Goal: Task Accomplishment & Management: Manage account settings

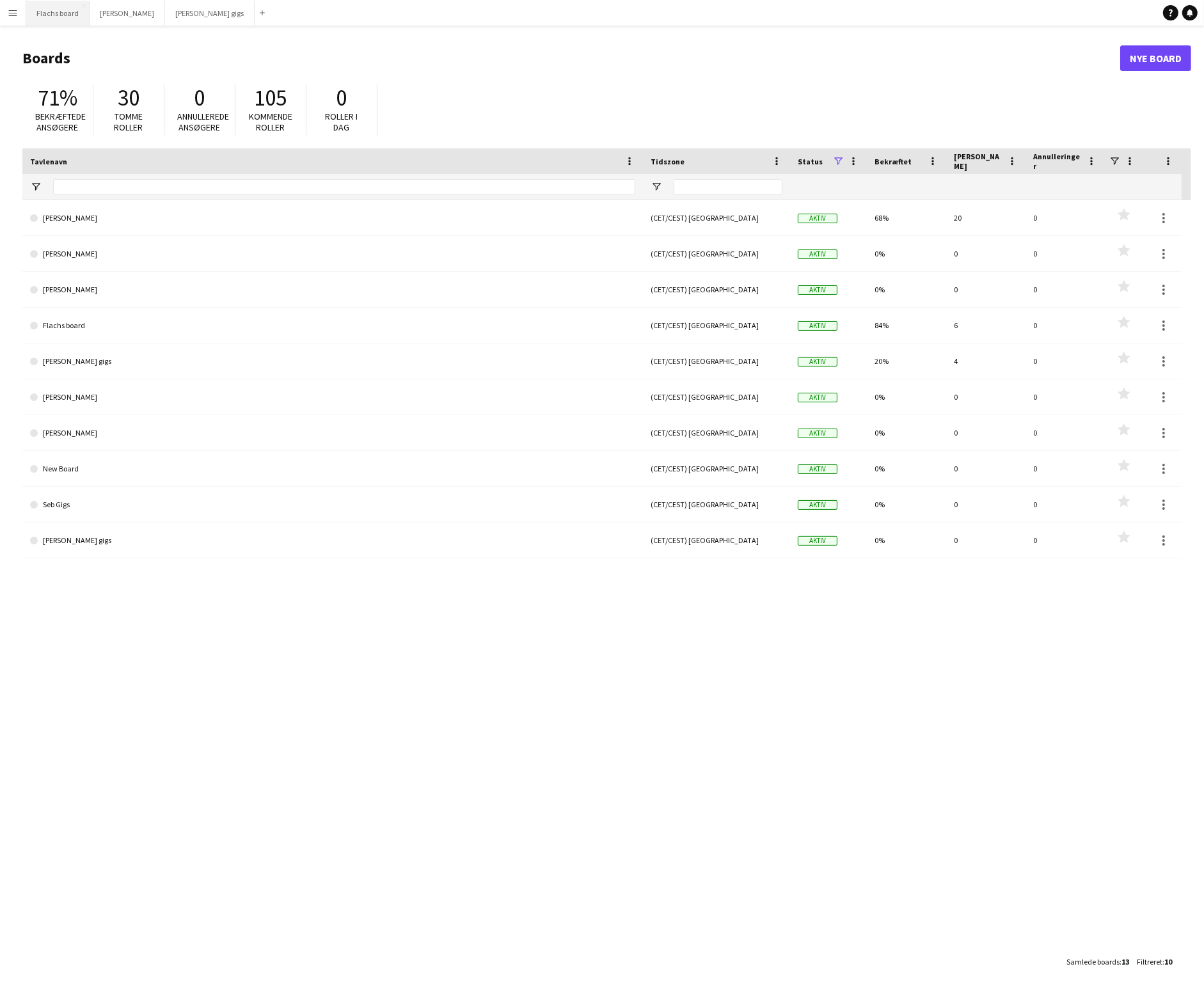
click at [57, 3] on button "Flachs board Luk" at bounding box center [58, 13] width 63 height 25
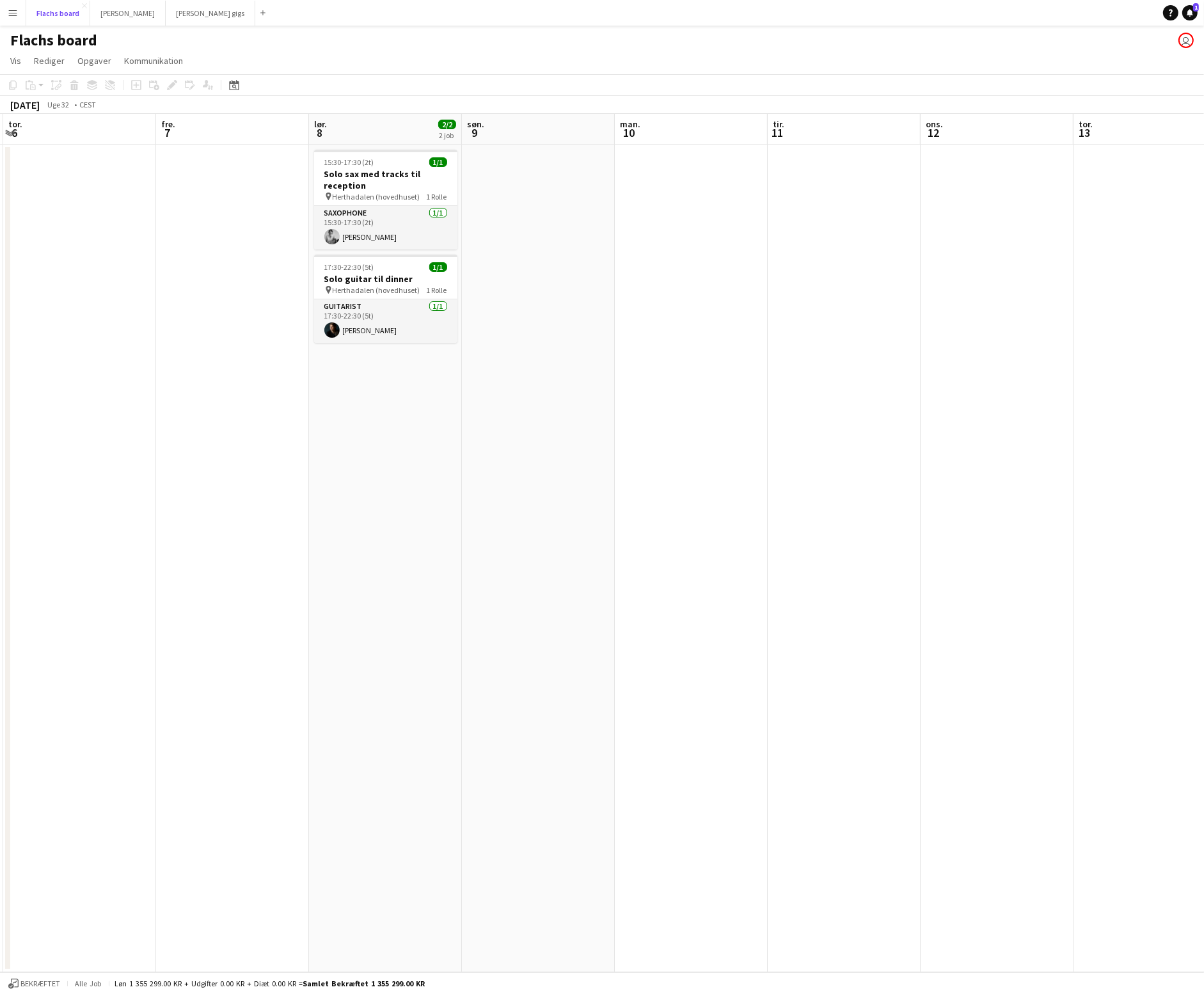
scroll to position [0, 301]
click at [416, 192] on span "Herthadalen (hovedhuset)" at bounding box center [377, 196] width 88 height 9
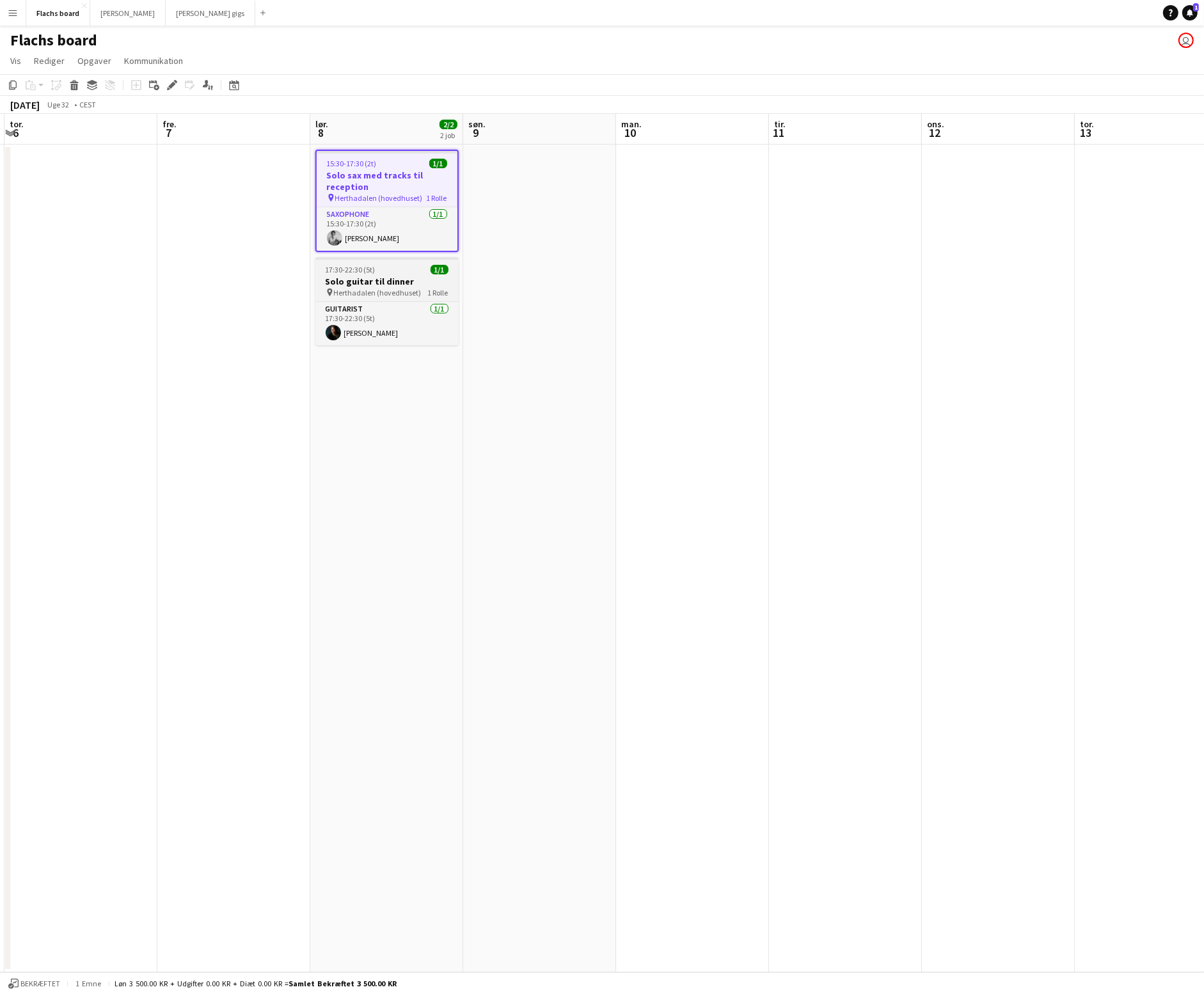
click at [360, 286] on h3 "Solo guitar til dinner" at bounding box center [387, 281] width 144 height 12
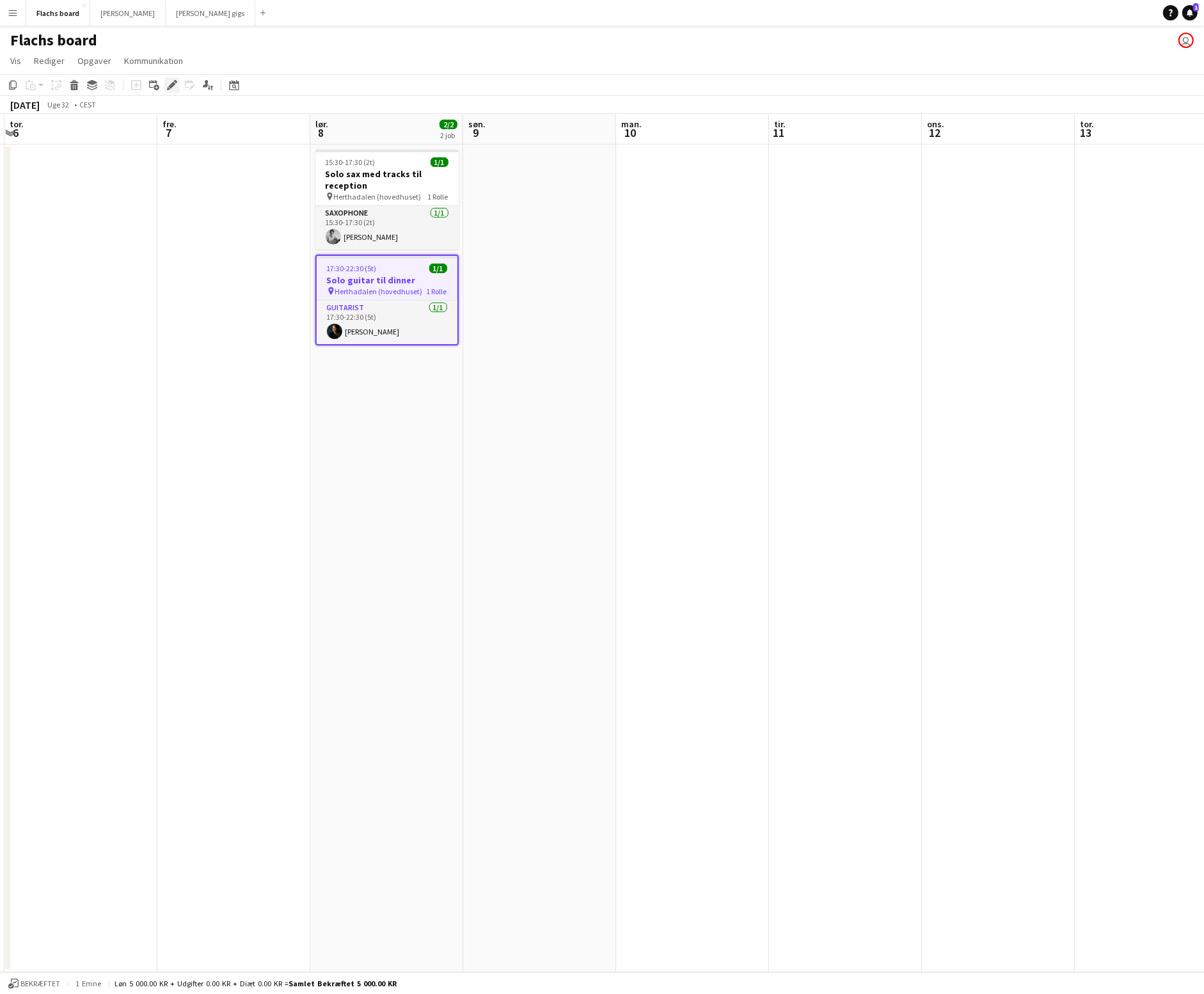
click at [168, 85] on icon "Rediger" at bounding box center [172, 85] width 10 height 10
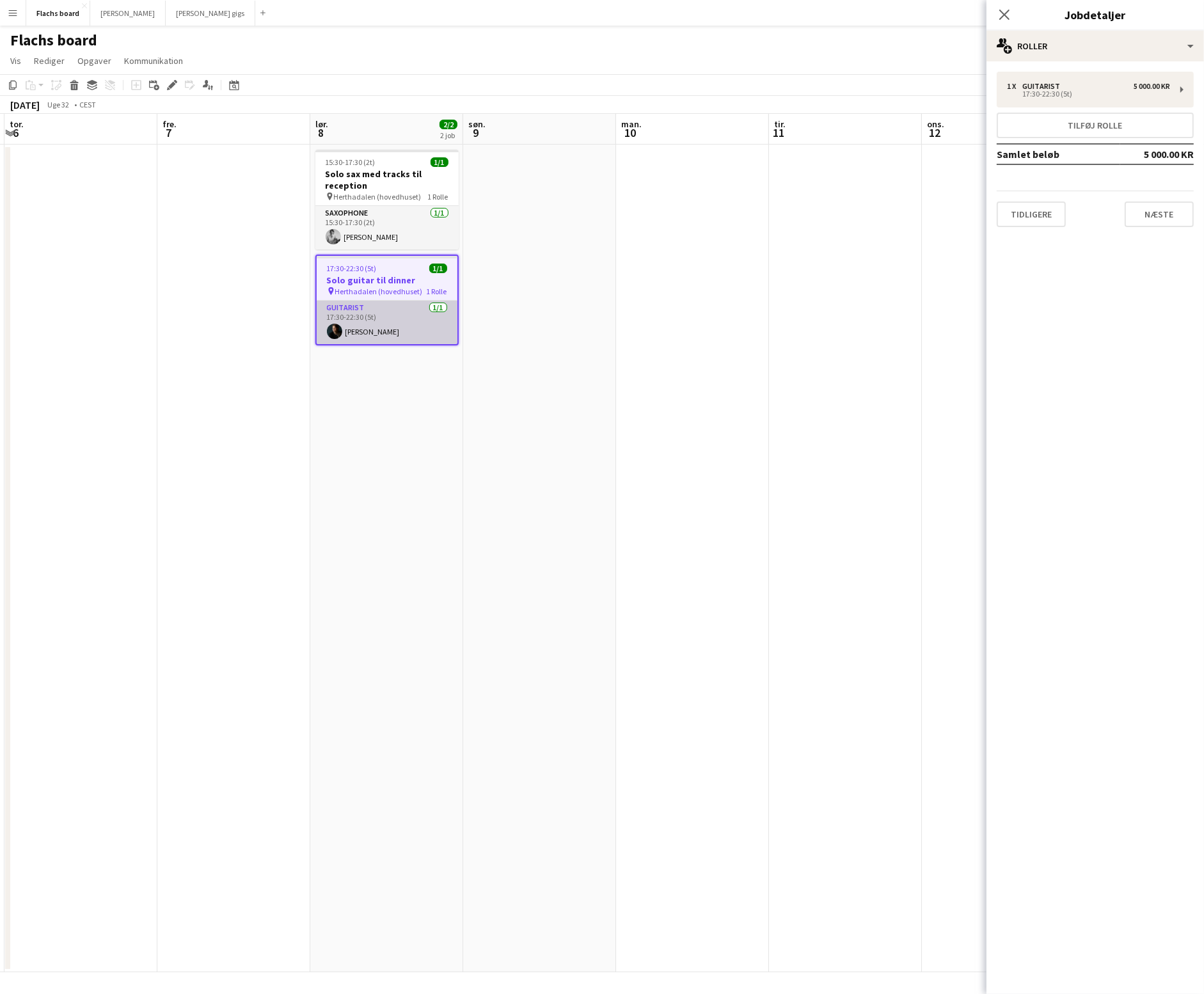
click at [441, 313] on app-card-role "Guitarist [DATE] 17:30-22:30 (5t) [PERSON_NAME]" at bounding box center [387, 322] width 141 height 43
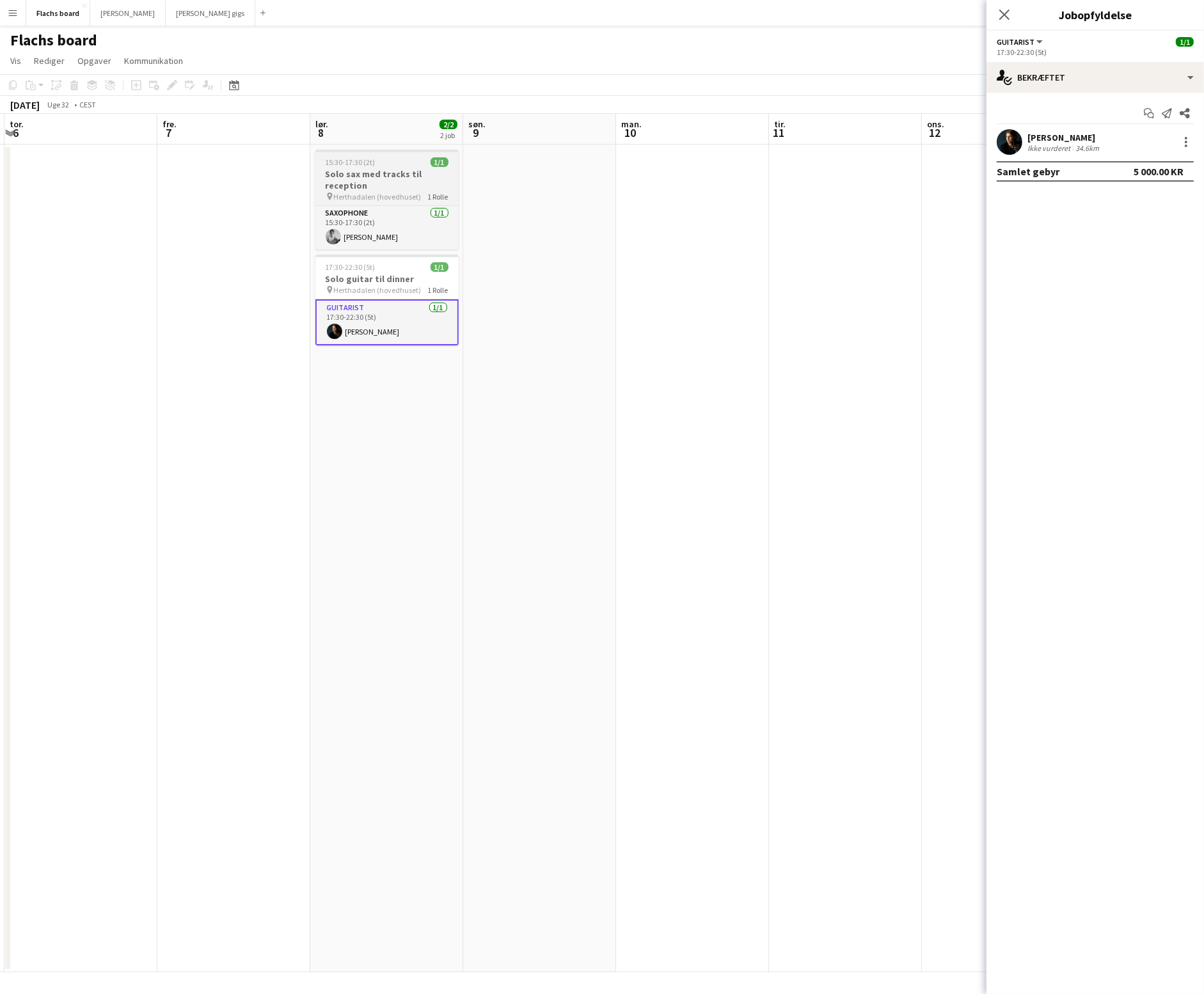
click at [406, 185] on h3 "Solo sax med tracks til reception" at bounding box center [387, 180] width 144 height 23
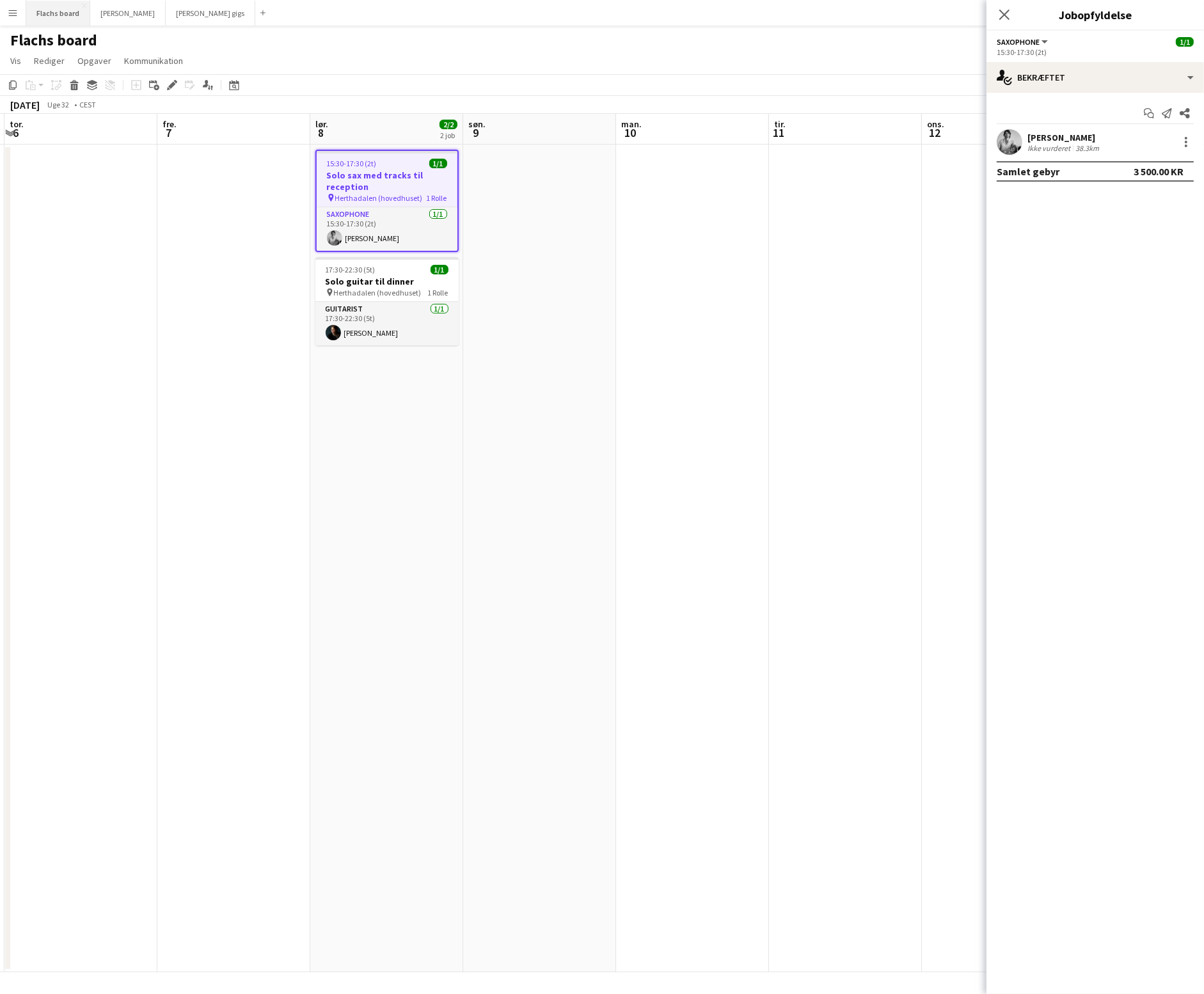
click at [47, 18] on button "Flachs board Luk" at bounding box center [58, 13] width 64 height 25
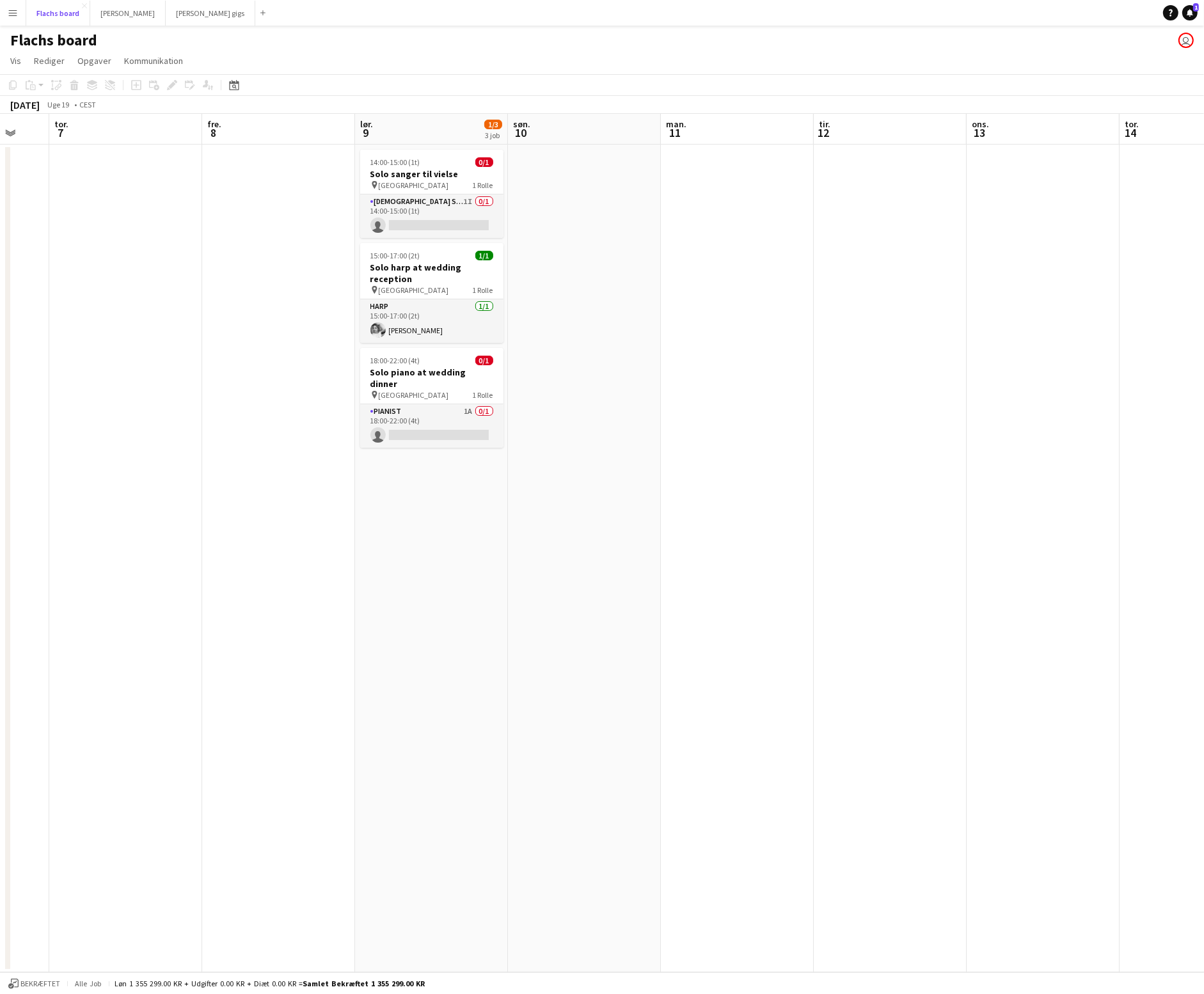
scroll to position [0, 257]
click at [467, 409] on app-card-role "Pianist 1A 0/1 18:00-22:00 (4t) single-neutral-actions" at bounding box center [432, 426] width 144 height 43
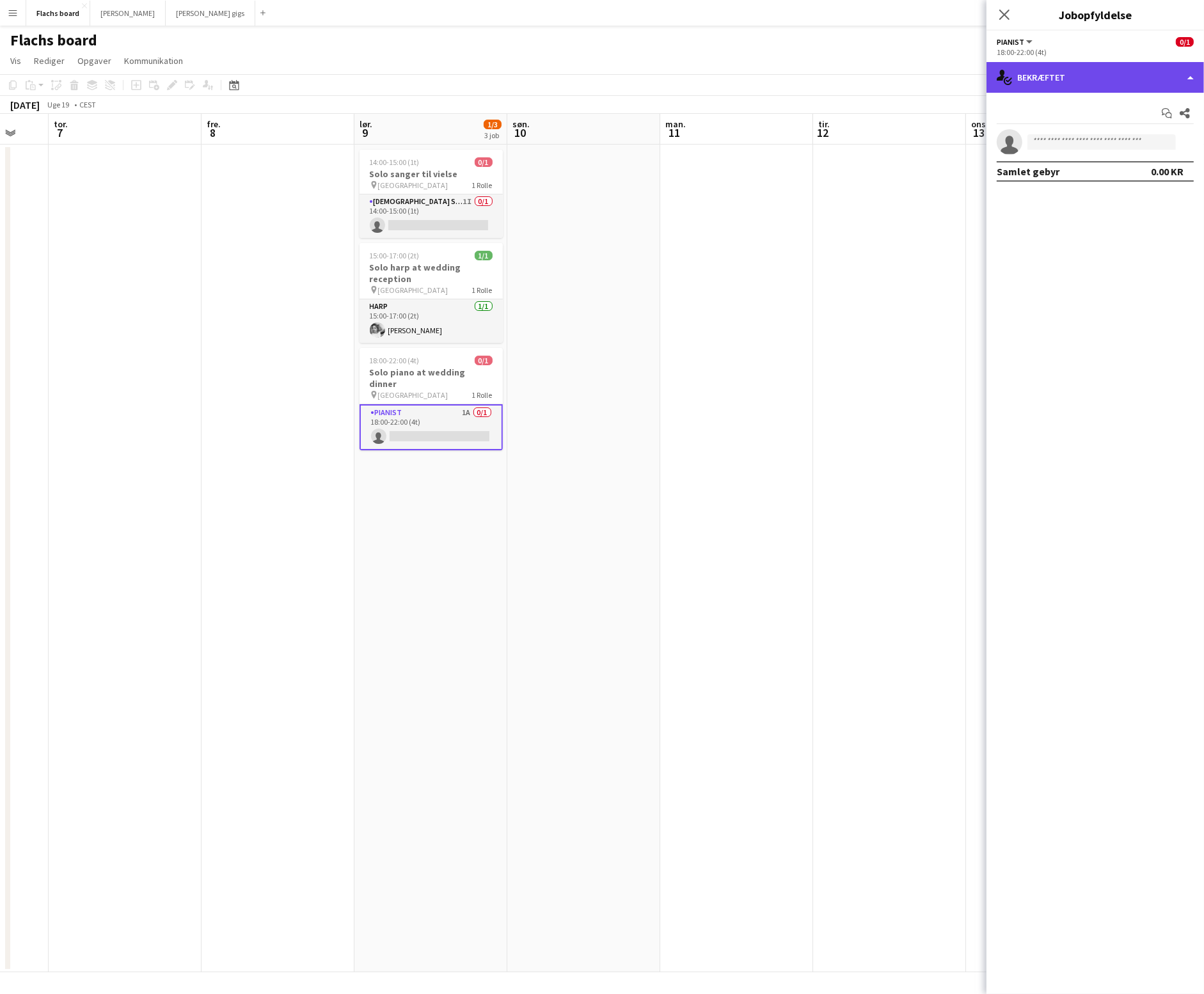
click at [1111, 78] on div "single-neutral-actions-check-2 Bekræftet" at bounding box center [1095, 77] width 217 height 31
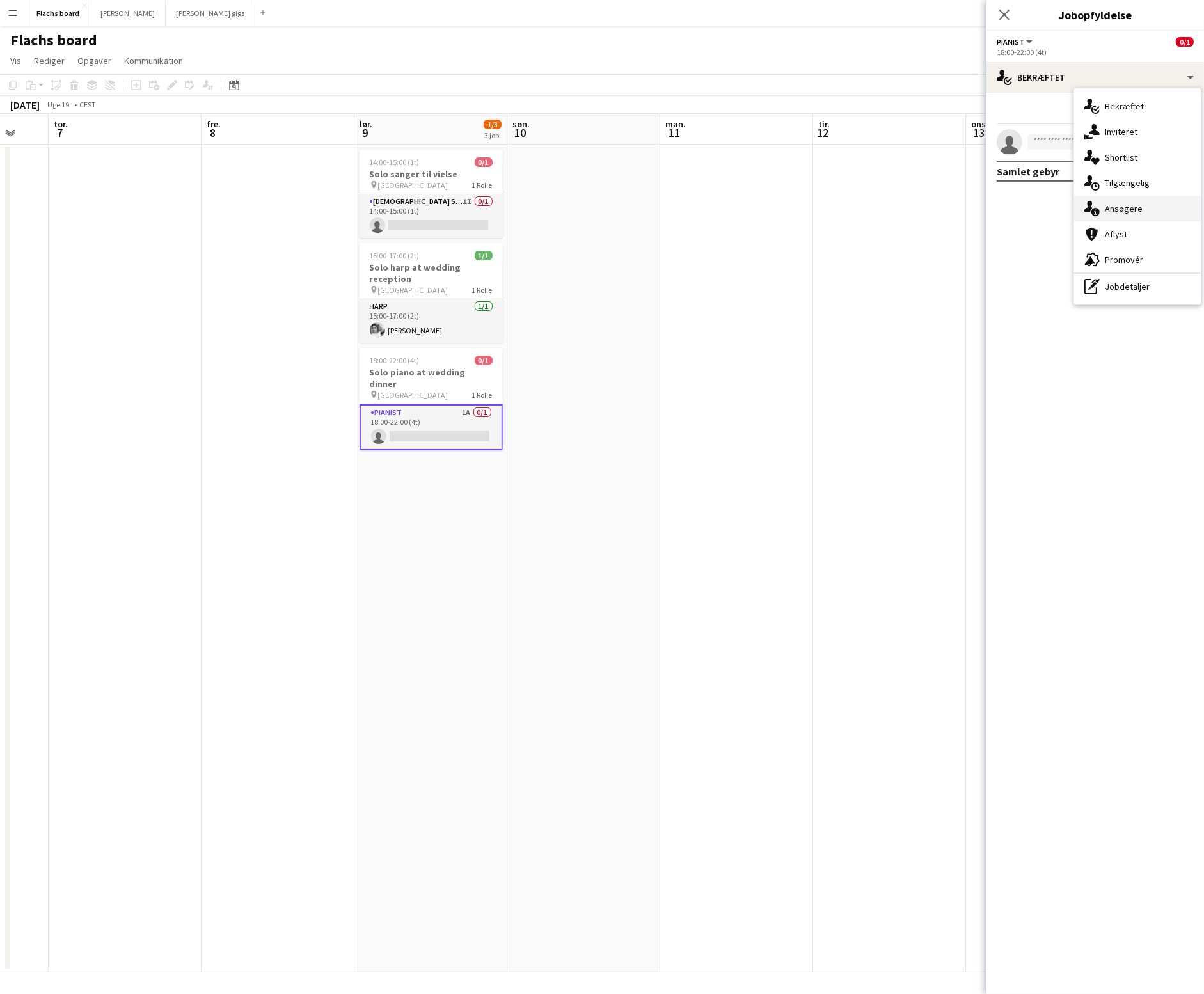
click at [1152, 205] on div "single-neutral-actions-information Ansøgere" at bounding box center [1137, 208] width 127 height 26
click at [1166, 165] on app-icon "Bekræft" at bounding box center [1168, 169] width 10 height 10
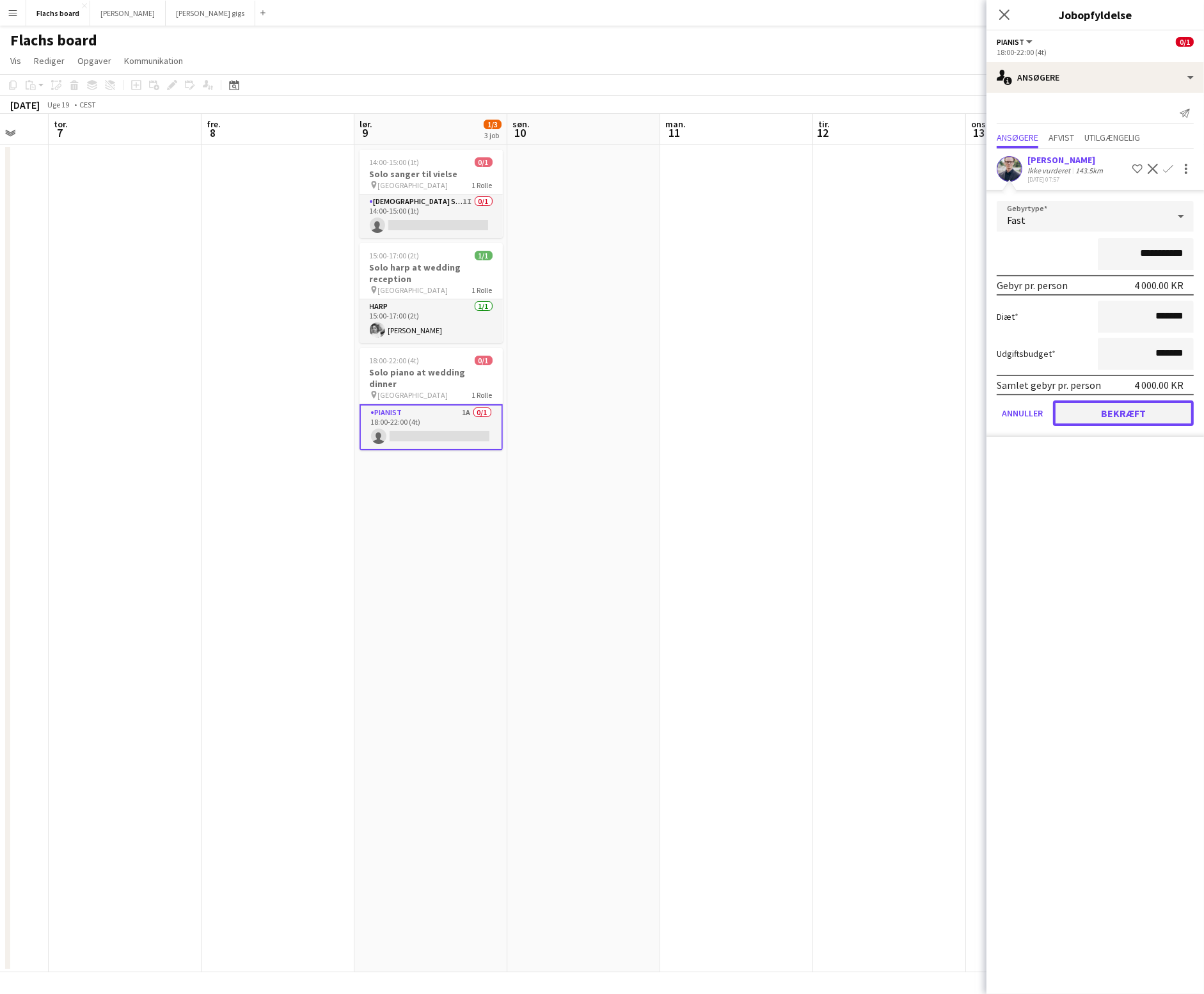
click at [1152, 403] on button "Bekræft" at bounding box center [1123, 413] width 141 height 26
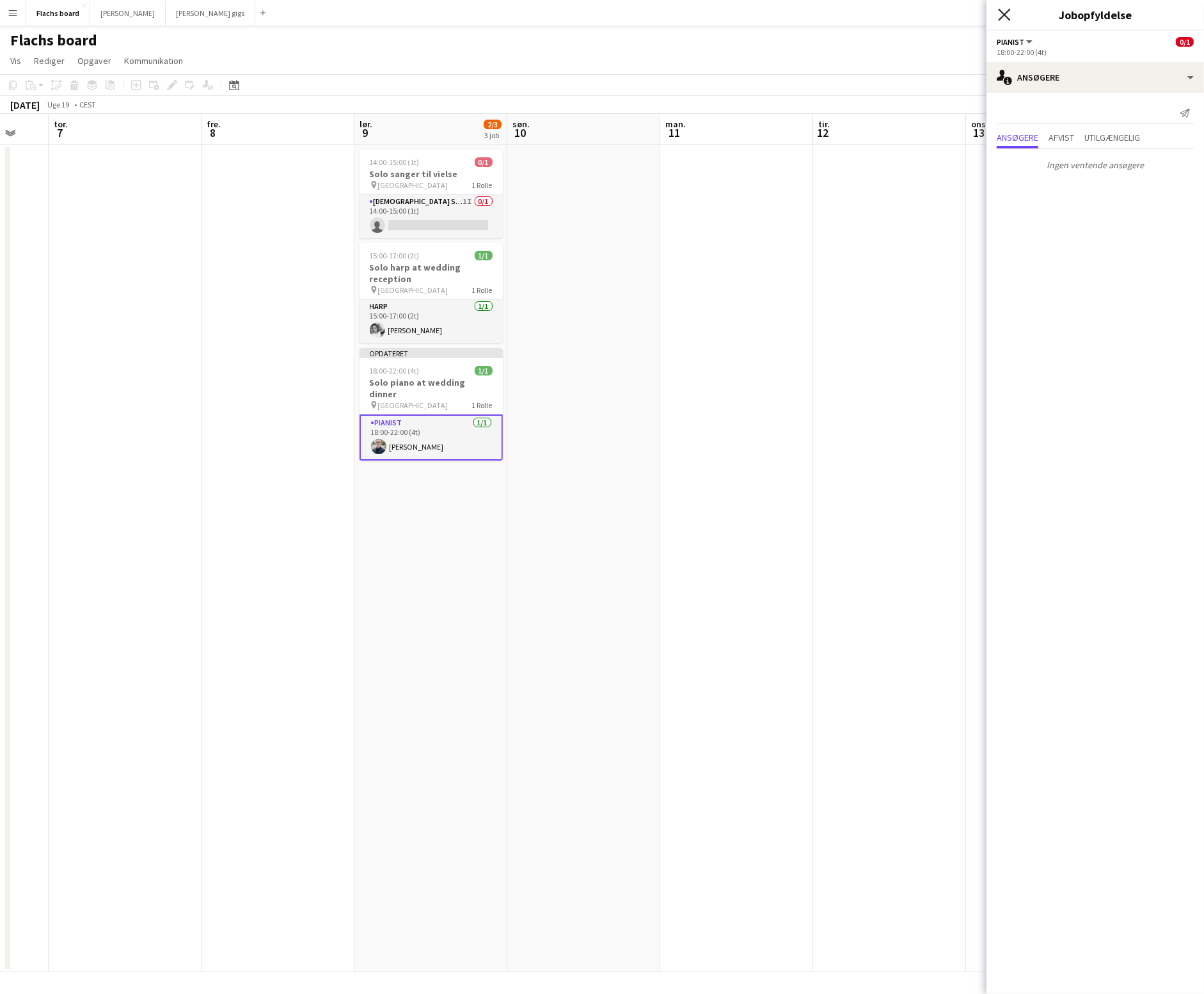
click at [1004, 19] on icon "Luk pop-in" at bounding box center [1004, 14] width 13 height 13
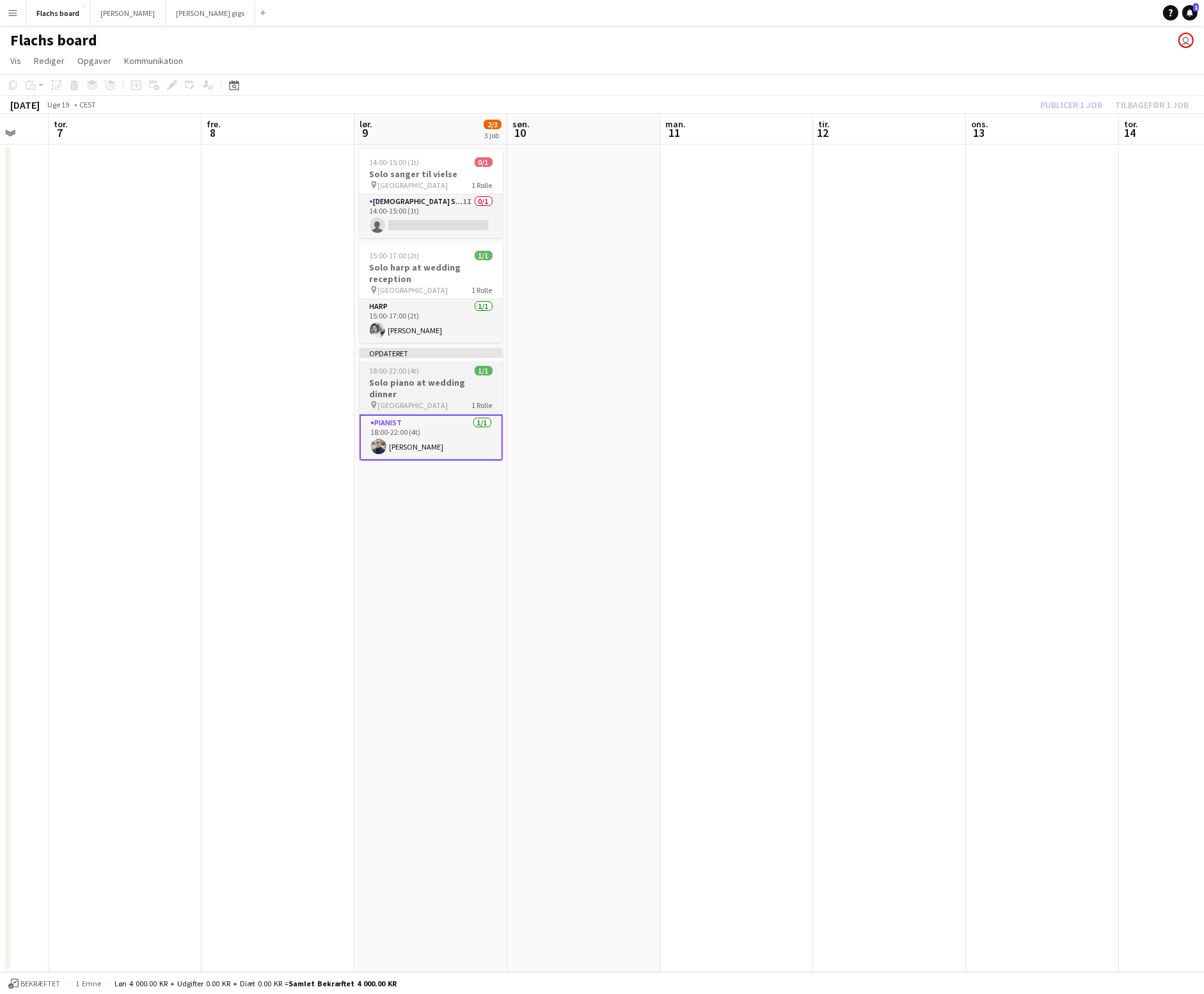
click at [398, 377] on h3 "Solo piano at wedding dinner" at bounding box center [432, 388] width 144 height 23
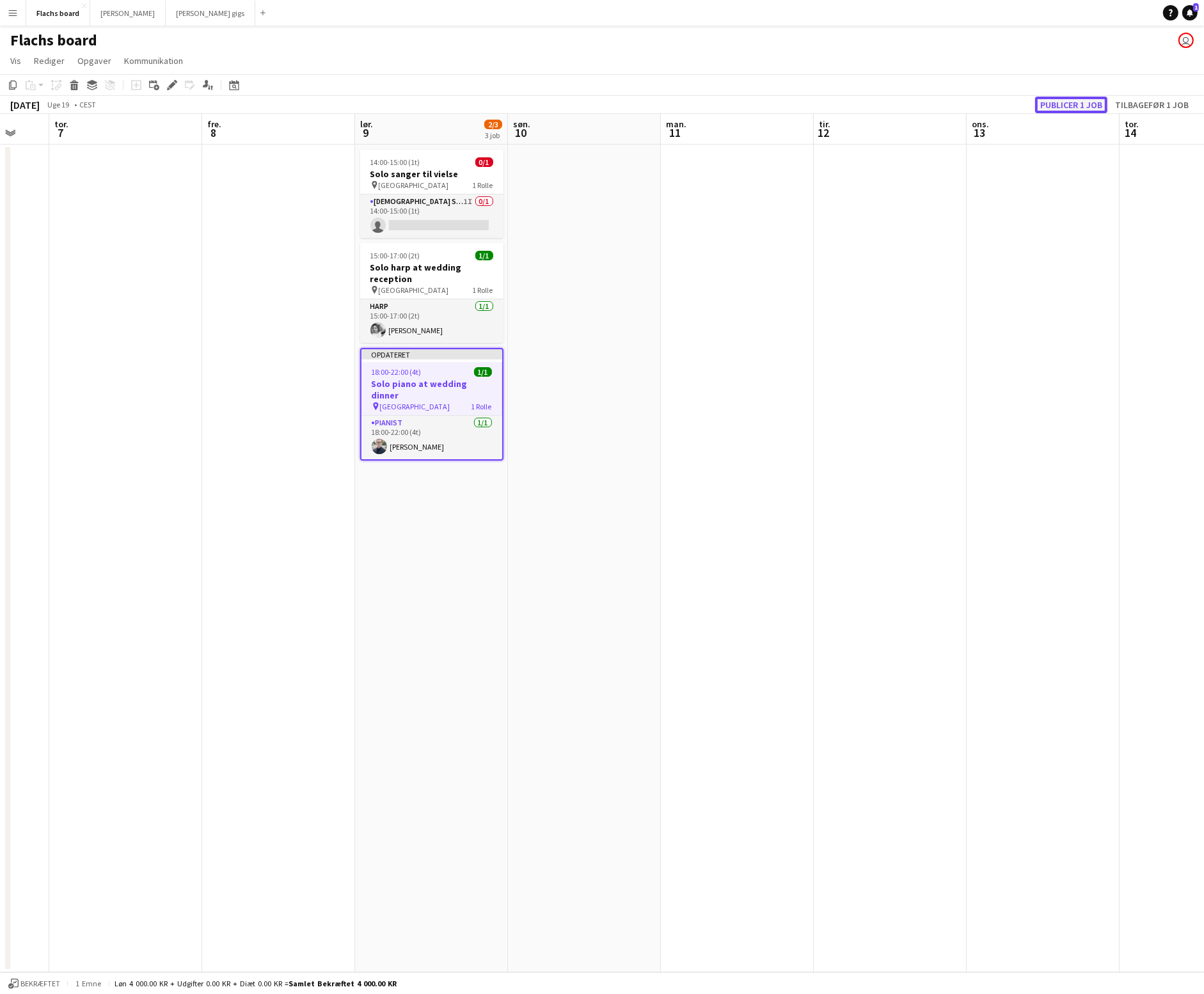
click at [1080, 110] on button "Publicer 1 job" at bounding box center [1070, 105] width 73 height 17
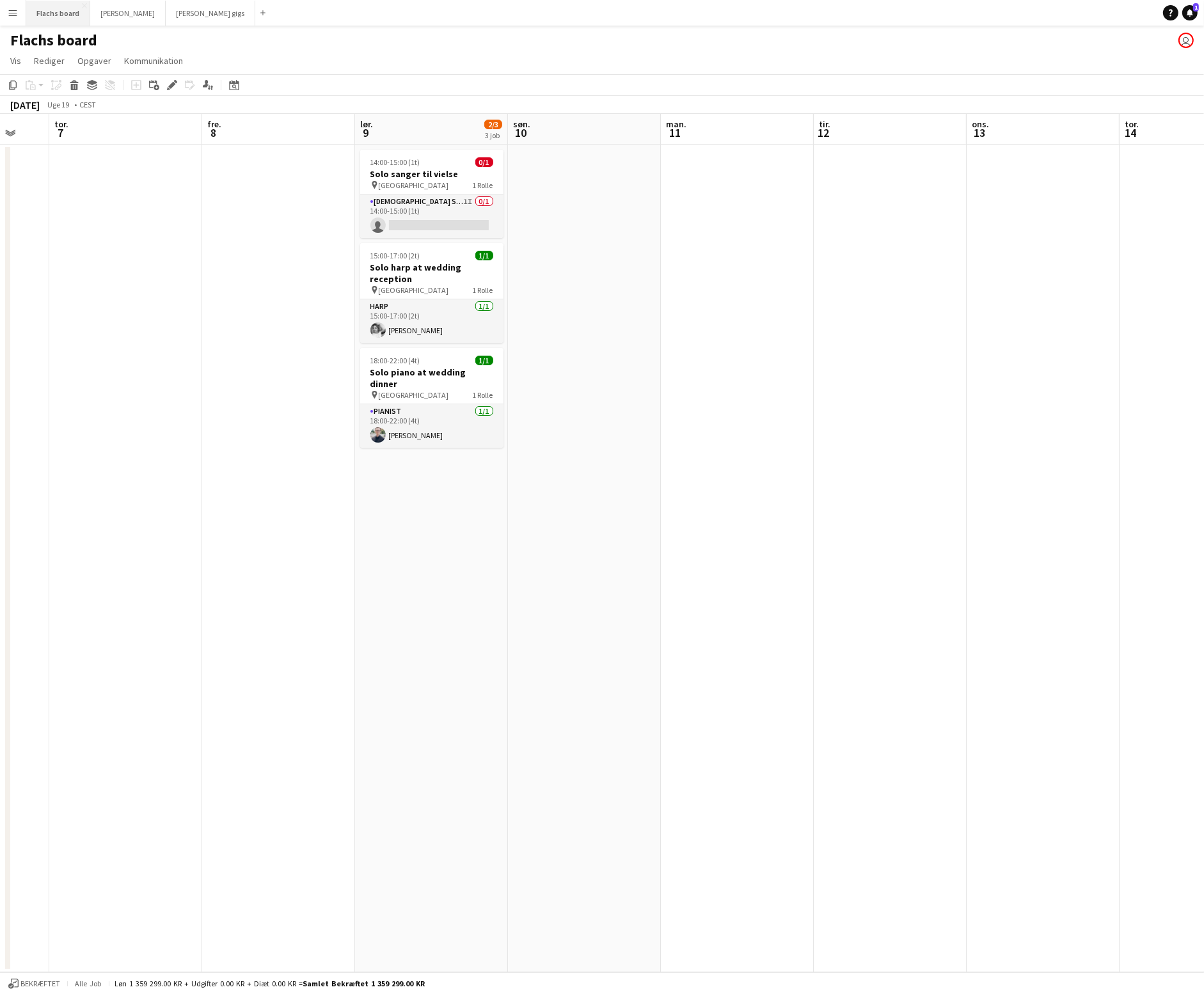
click at [62, 15] on button "Flachs board Luk" at bounding box center [58, 13] width 64 height 25
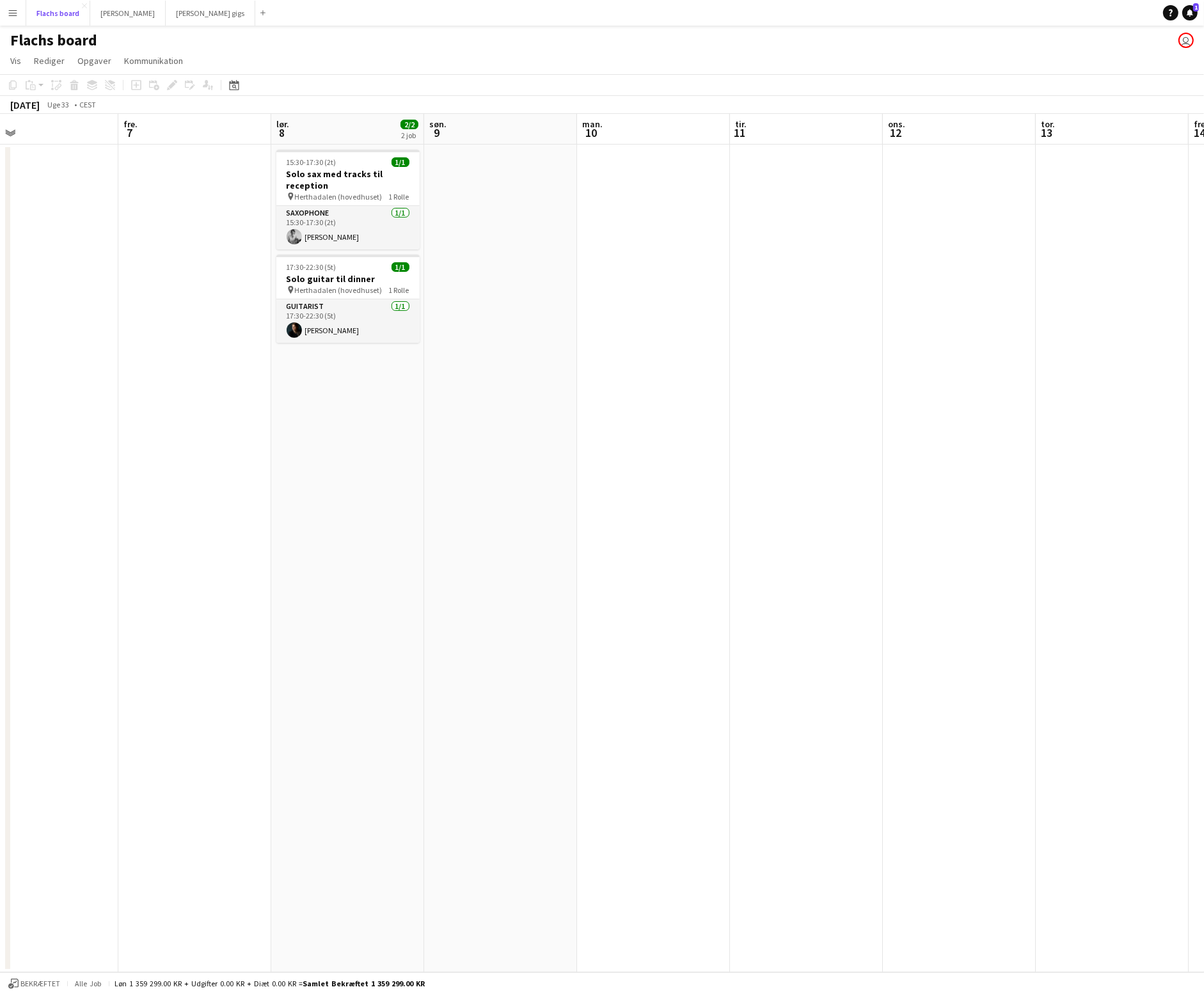
scroll to position [0, 355]
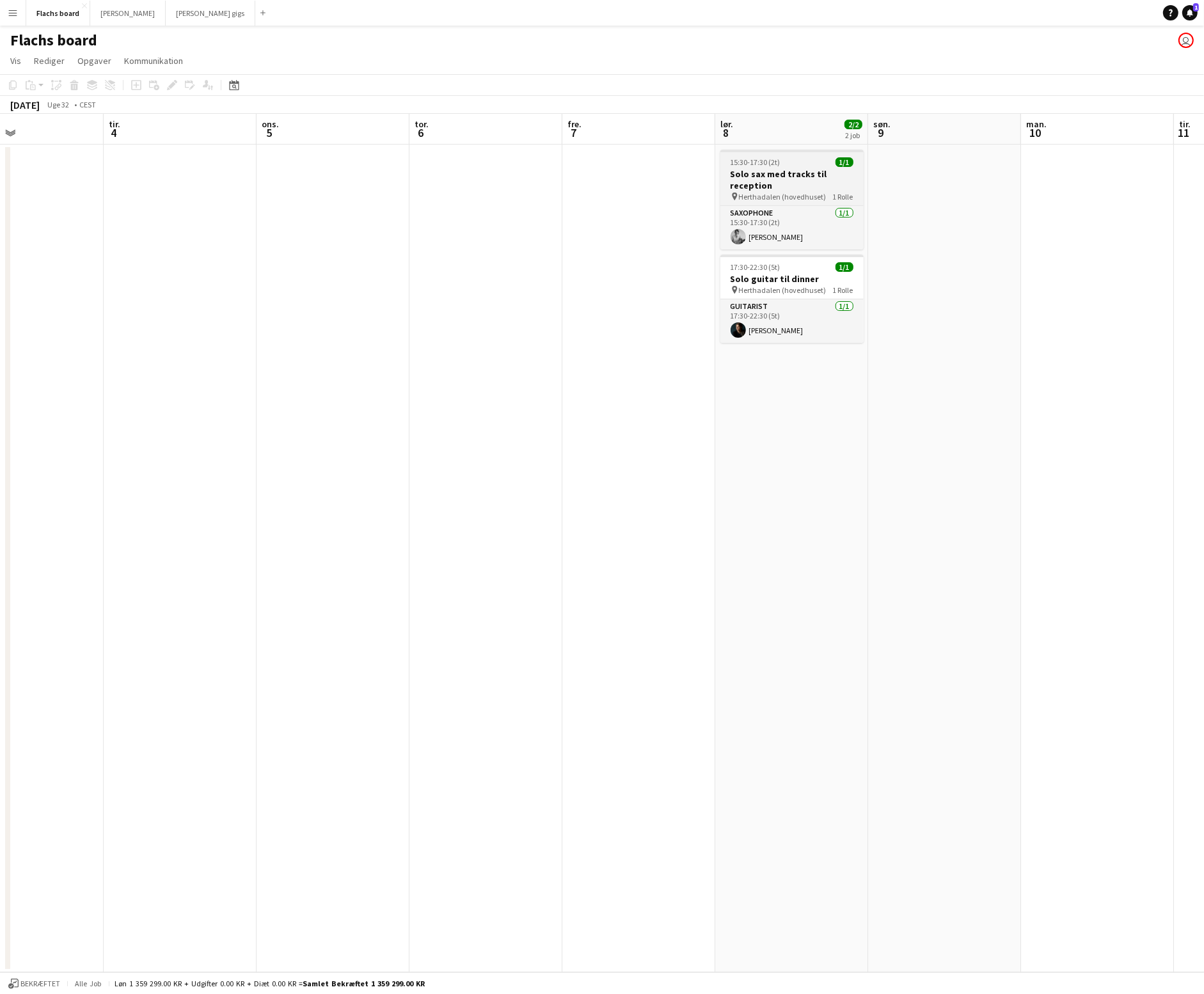
click at [802, 202] on app-job-card "15:30-17:30 (2t) 1/1 Solo sax med tracks til reception pin Herthadalen (hovedhu…" at bounding box center [792, 200] width 144 height 100
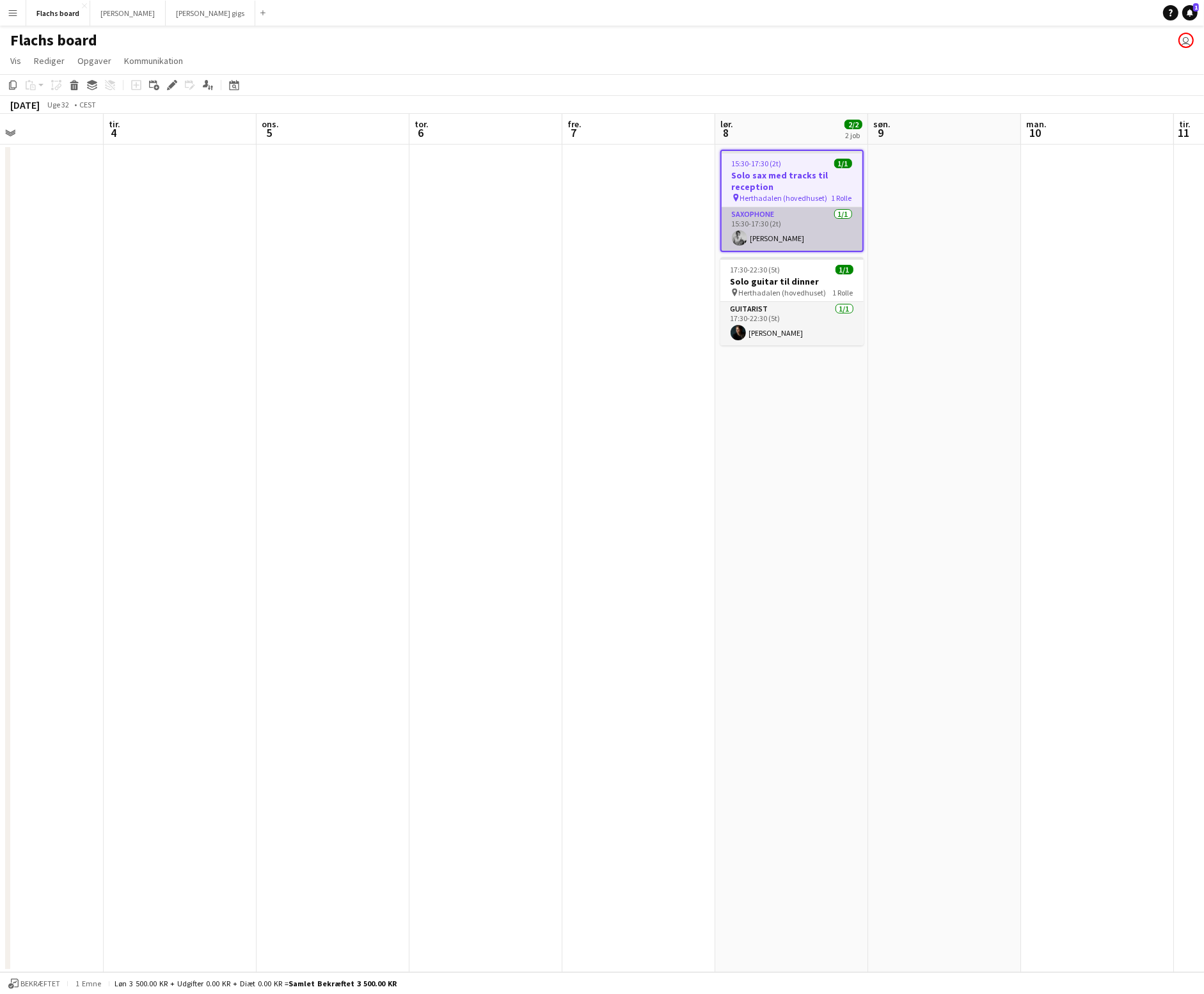
click at [806, 236] on app-card-role "Saxophone [DATE] 15:30-17:30 (2t) [PERSON_NAME]" at bounding box center [792, 229] width 141 height 43
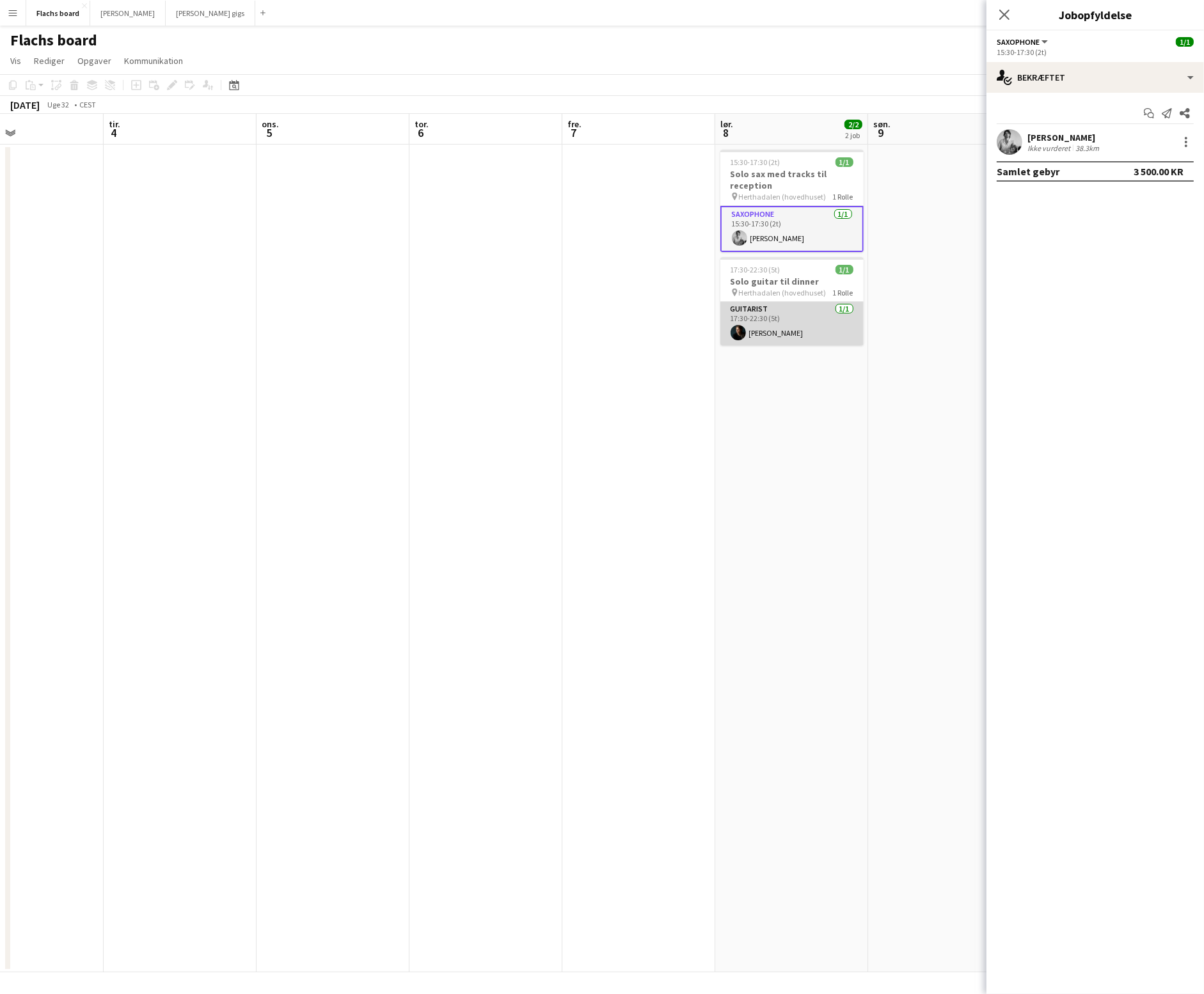
click at [802, 322] on app-card-role "Guitarist [DATE] 17:30-22:30 (5t) [PERSON_NAME]" at bounding box center [792, 324] width 144 height 43
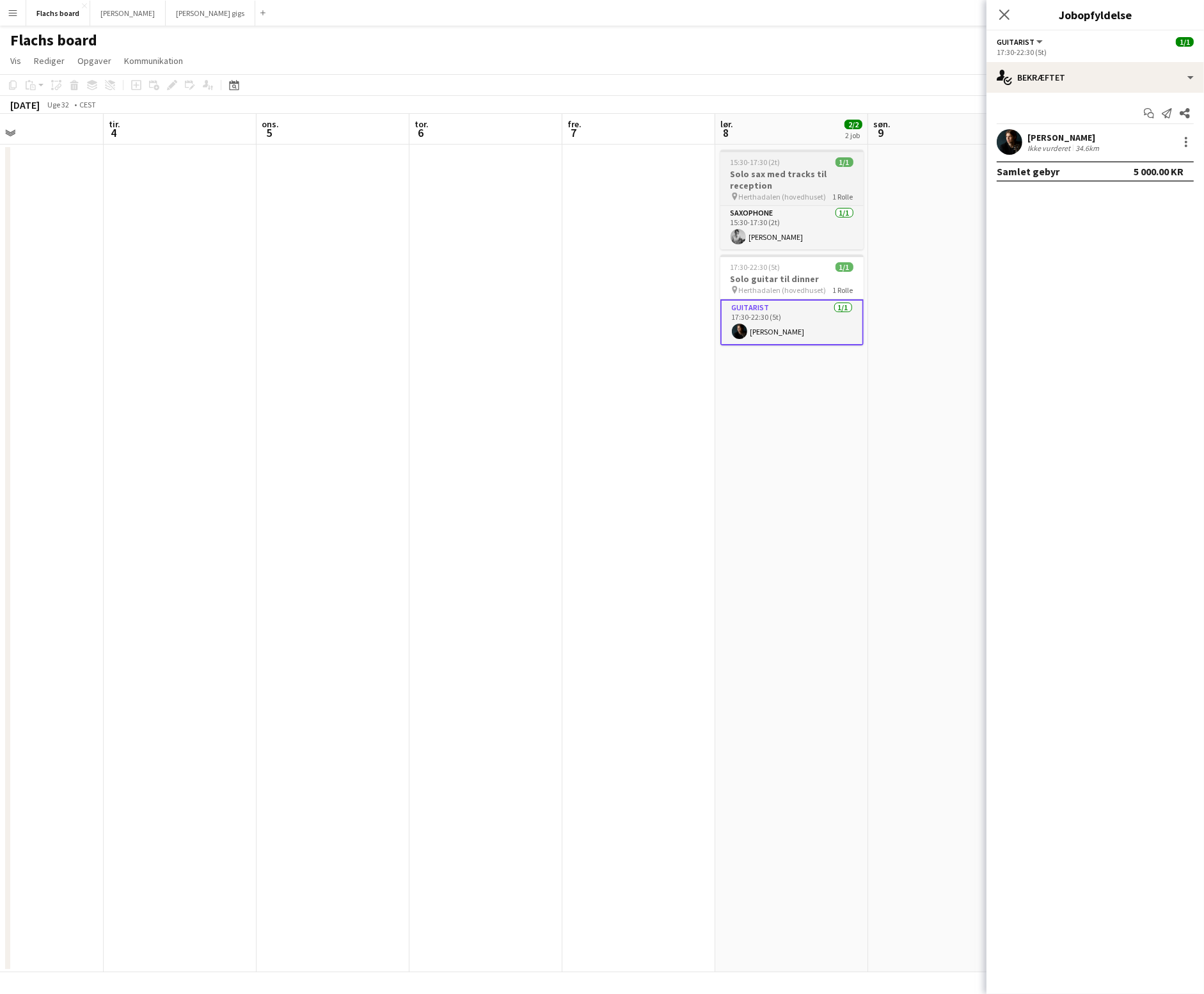
click at [799, 183] on h3 "Solo sax med tracks til reception" at bounding box center [792, 180] width 144 height 23
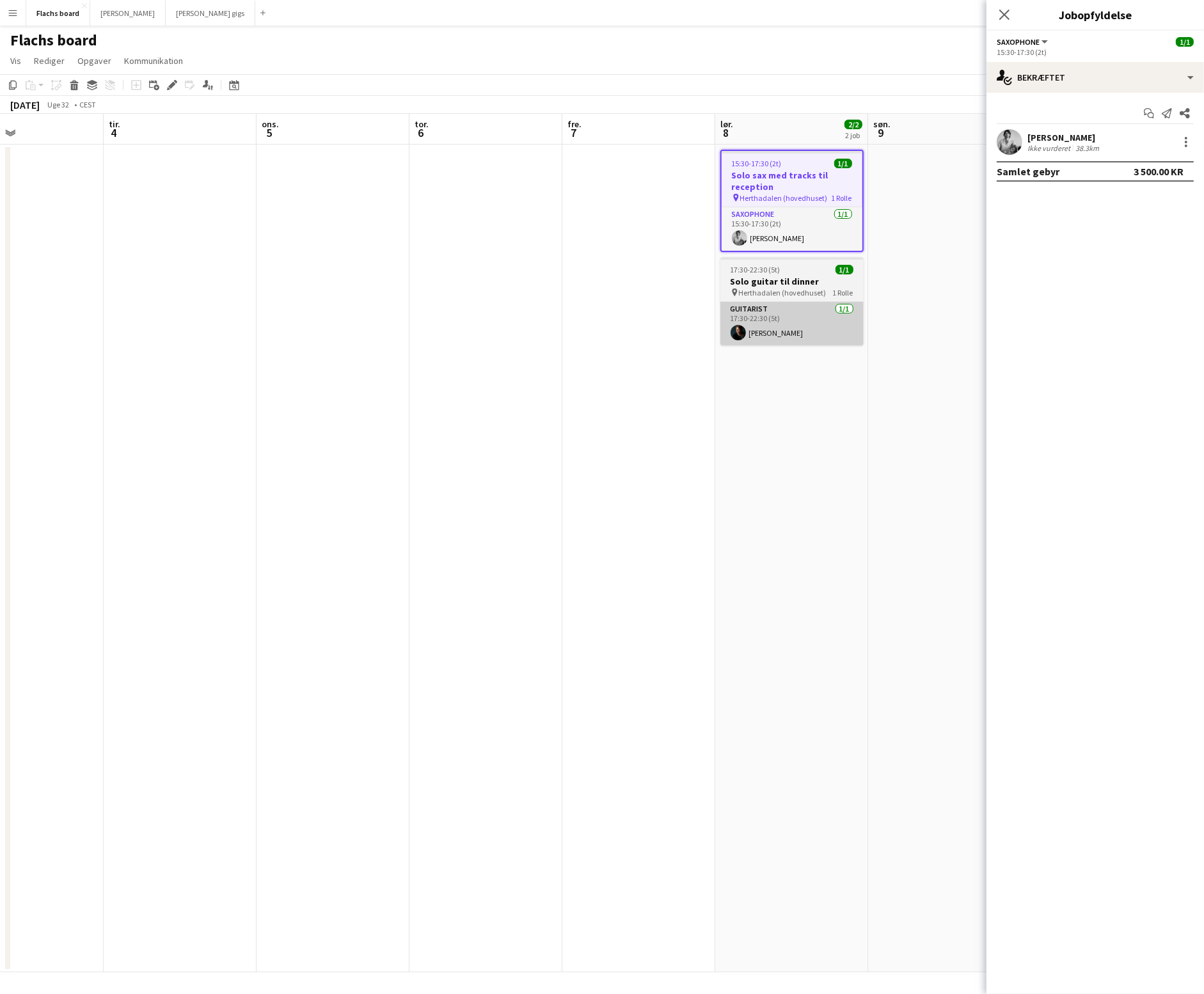
click at [787, 312] on app-card-role "Guitarist [DATE] 17:30-22:30 (5t) [PERSON_NAME]" at bounding box center [792, 324] width 144 height 43
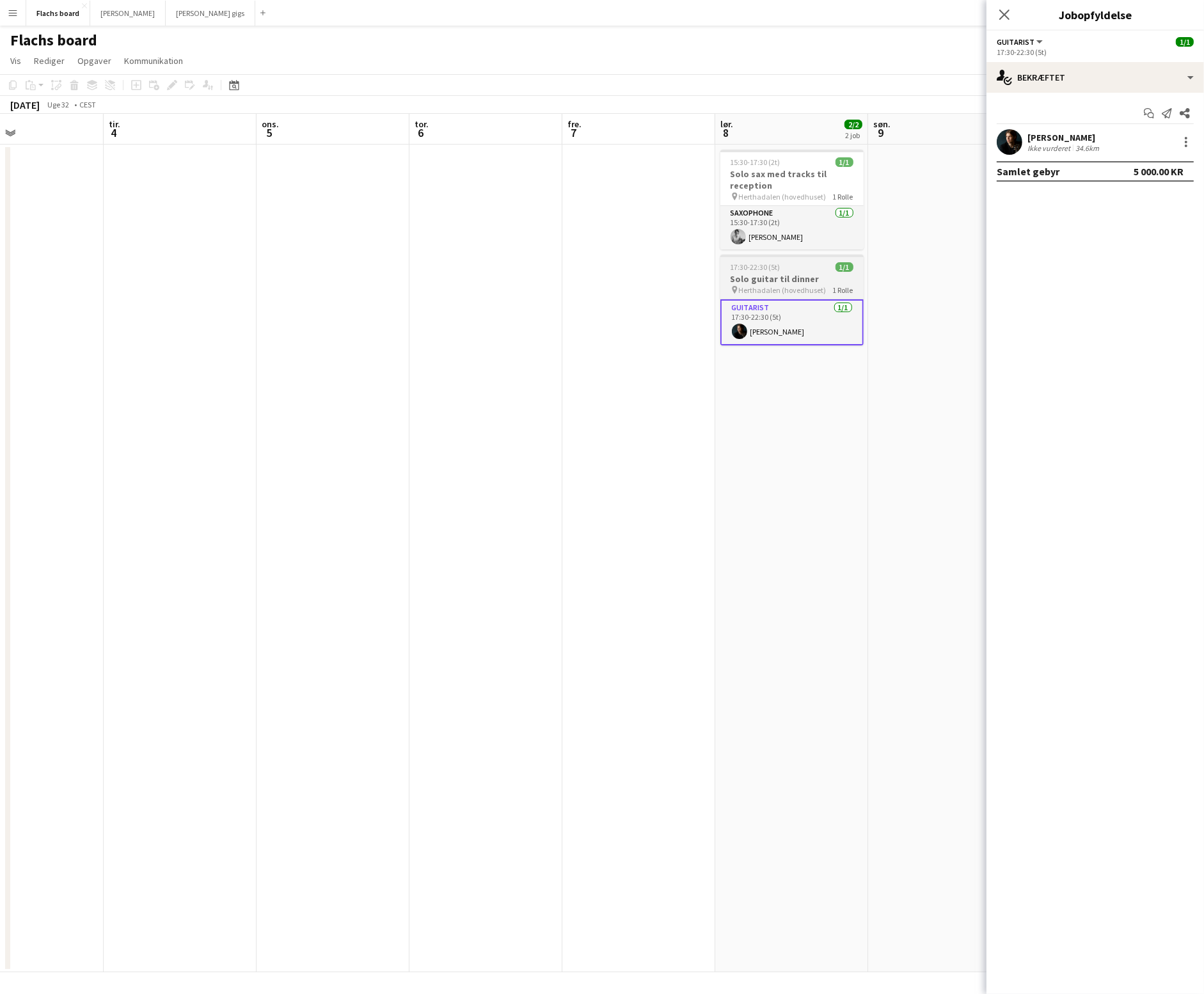
click at [787, 286] on span "Herthadalen (hovedhuset)" at bounding box center [782, 290] width 88 height 9
